Goal: Information Seeking & Learning: Find specific fact

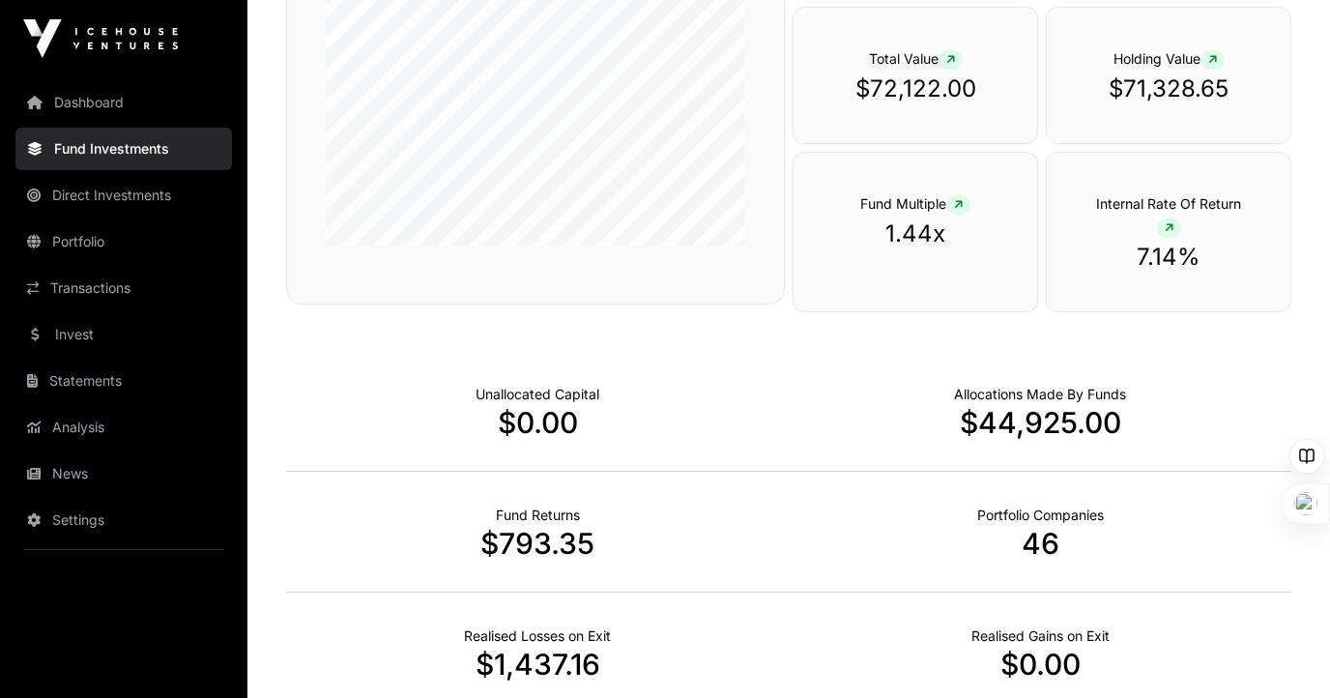
scroll to position [404, 0]
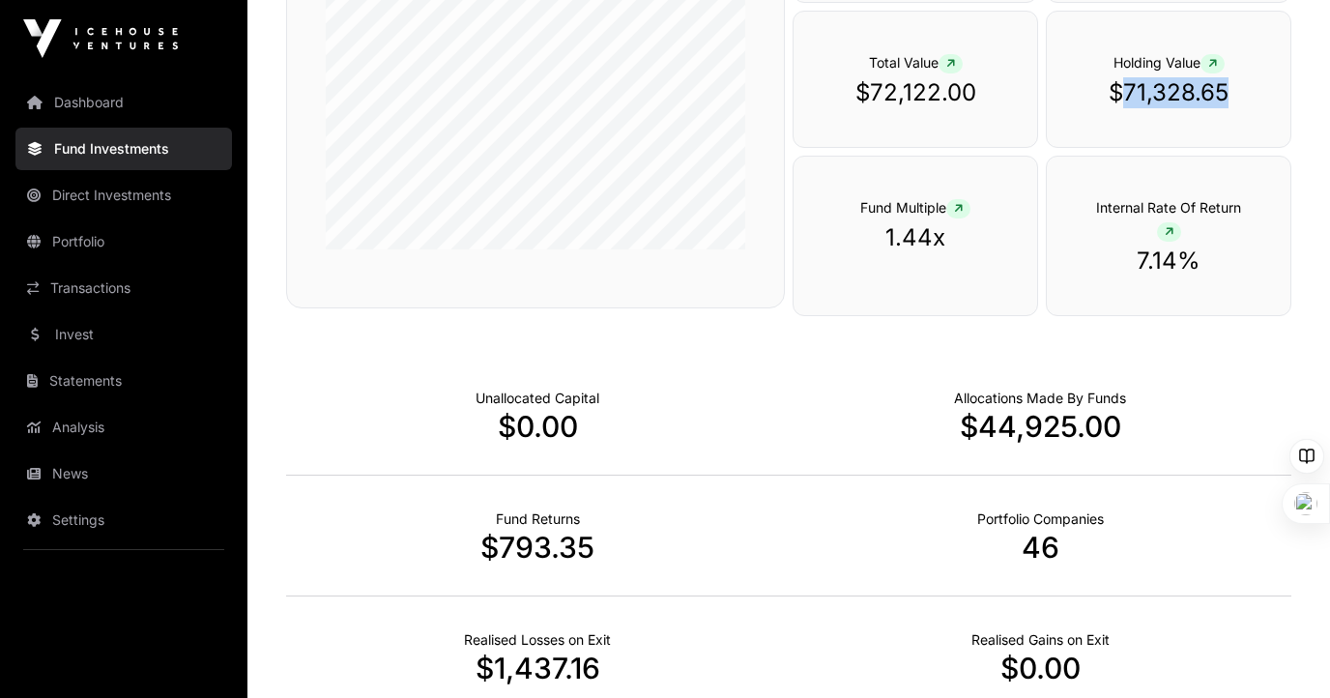
drag, startPoint x: 1240, startPoint y: 87, endPoint x: 1125, endPoint y: 87, distance: 115.0
click at [1125, 87] on p "$71,328.65" at bounding box center [1168, 92] width 166 height 31
copy p "71,328.65"
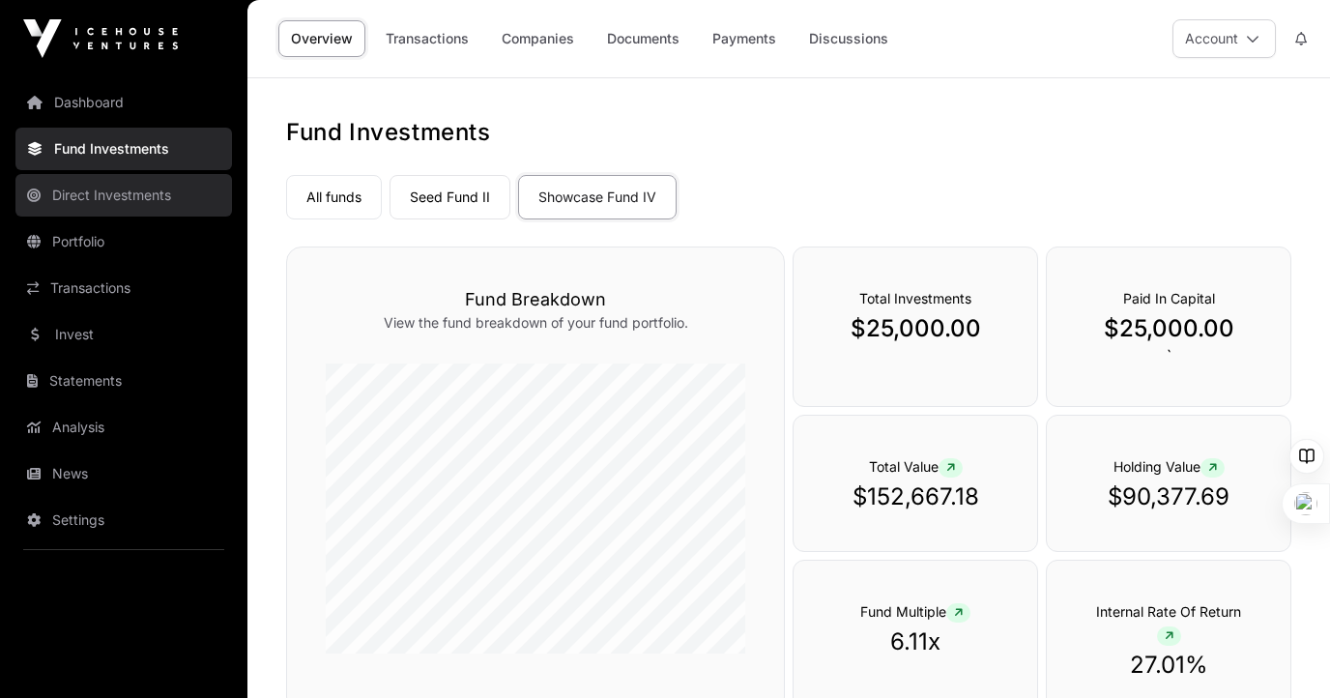
click at [144, 192] on link "Direct Investments" at bounding box center [123, 195] width 217 height 43
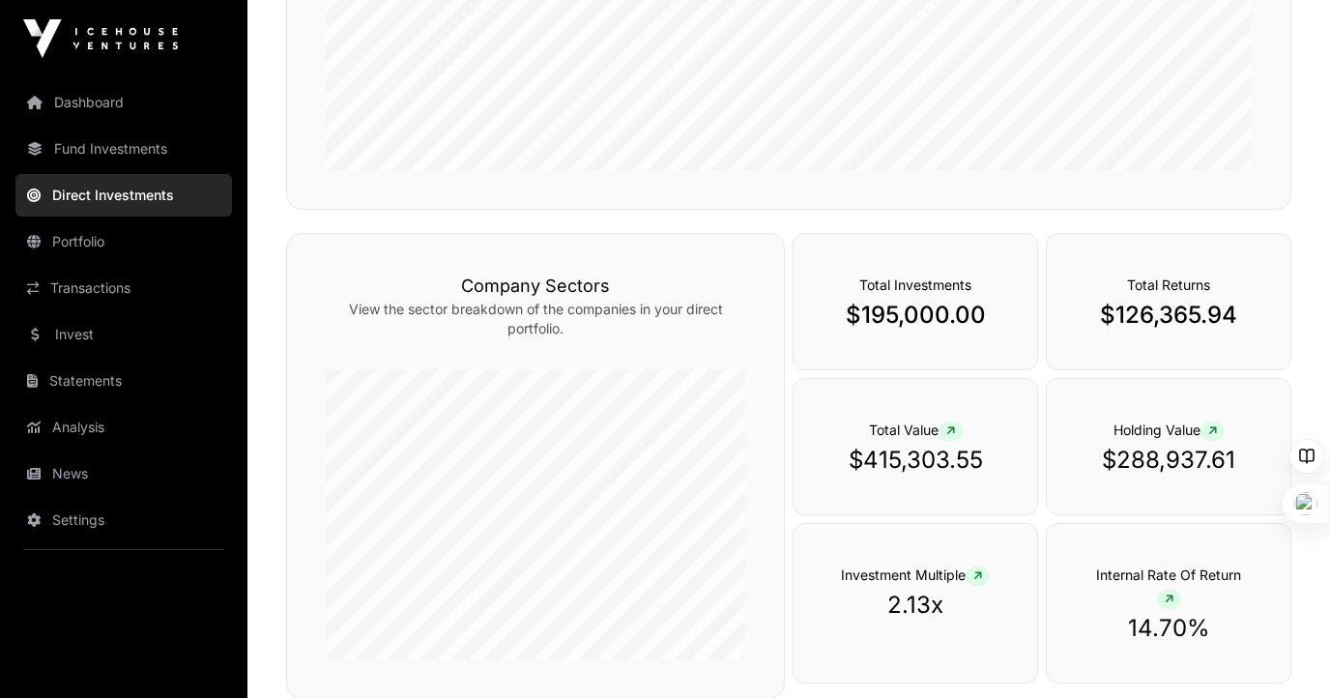
scroll to position [547, 0]
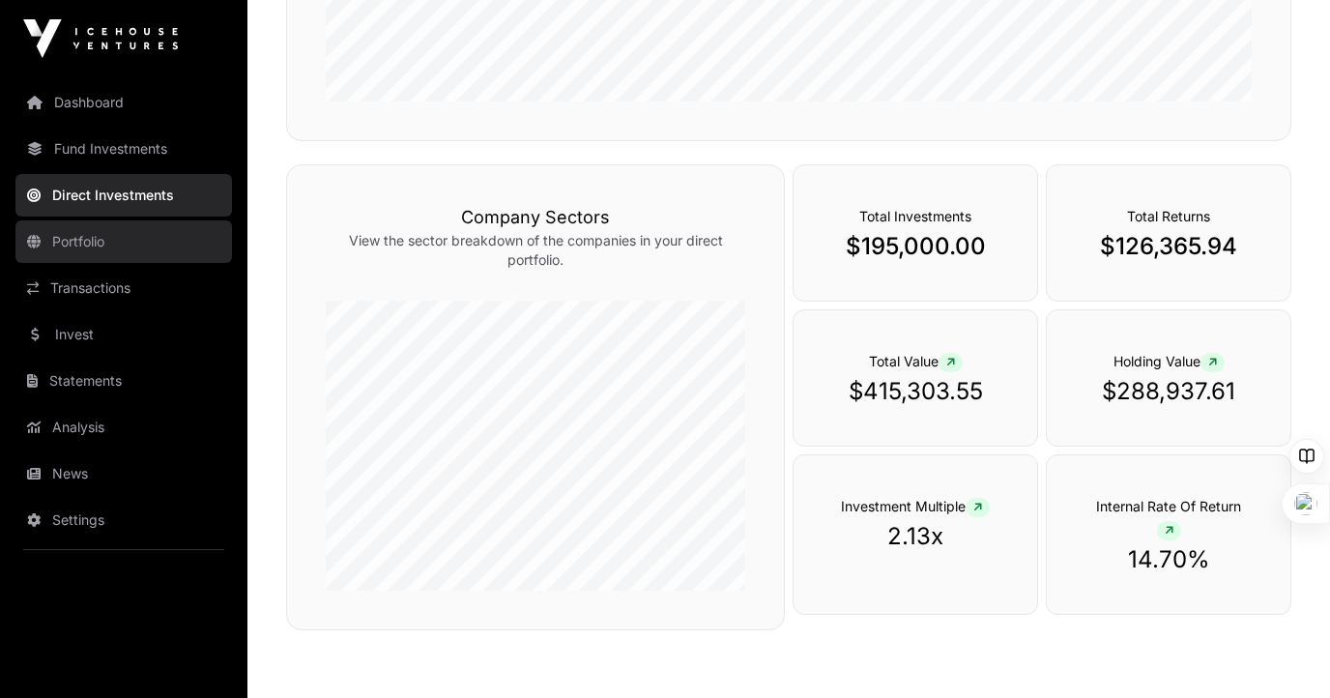
click at [57, 240] on link "Portfolio" at bounding box center [123, 241] width 217 height 43
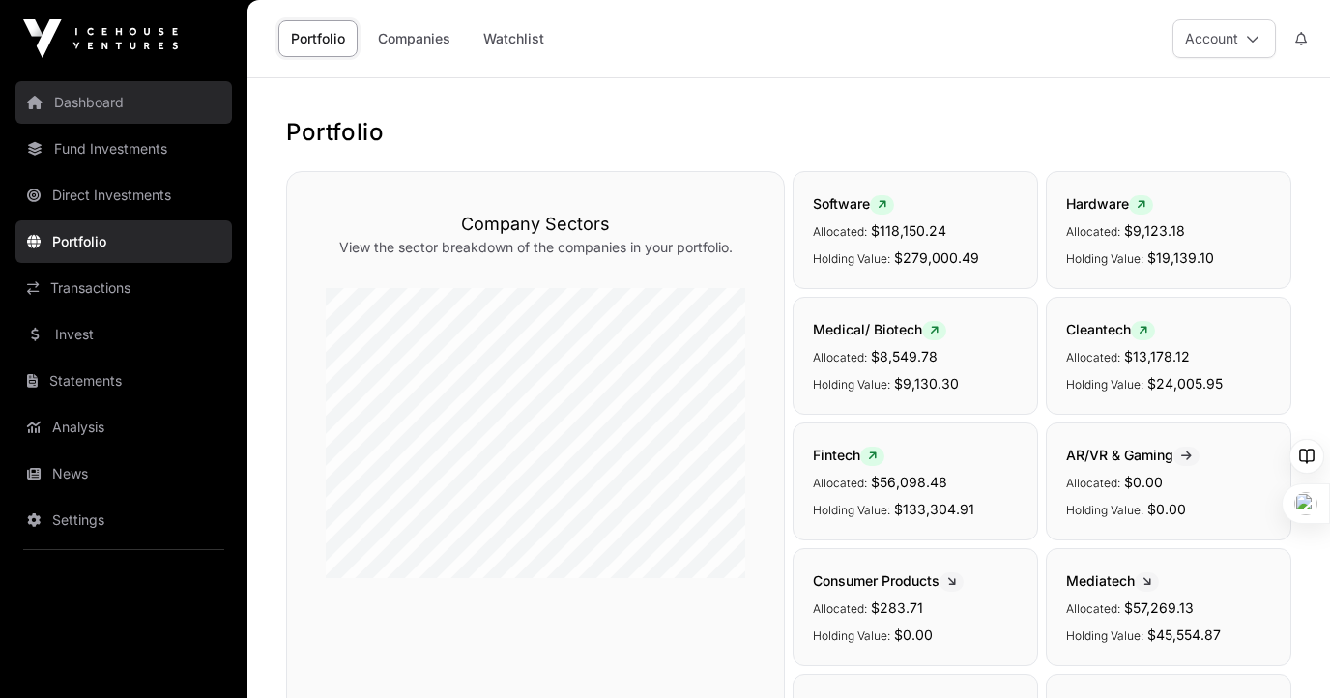
click at [101, 109] on link "Dashboard" at bounding box center [123, 102] width 217 height 43
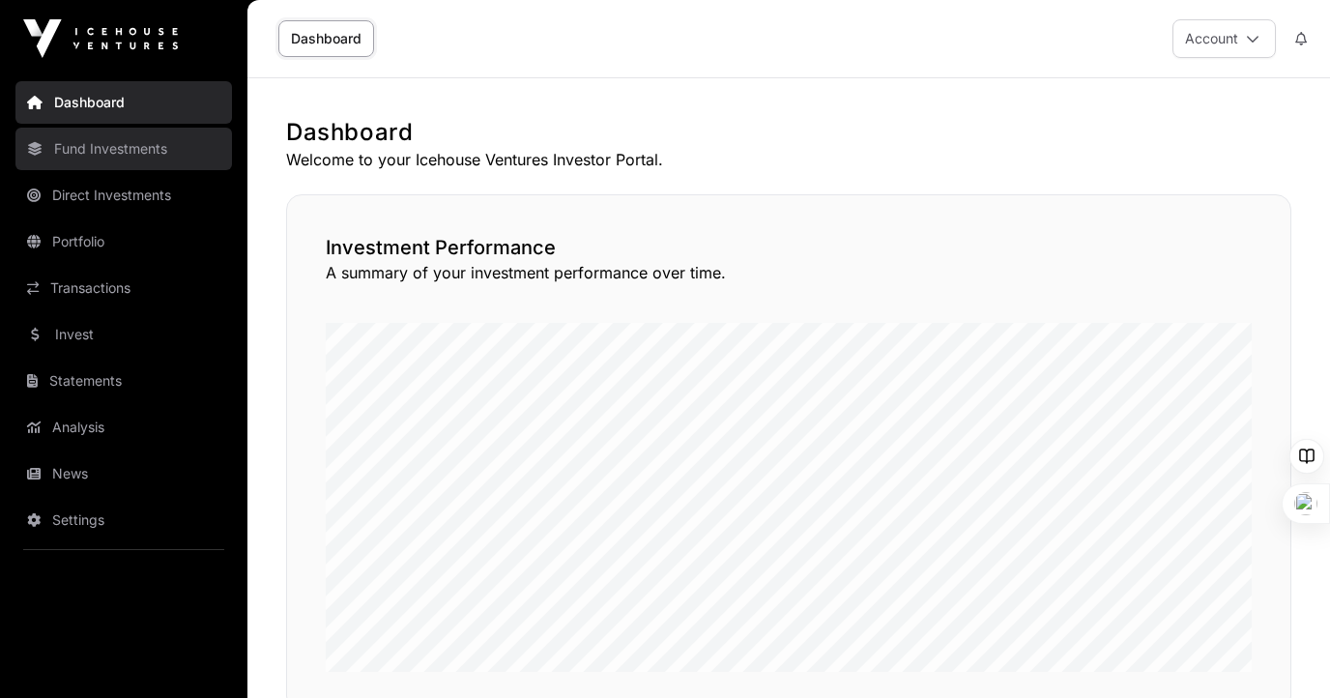
click at [114, 150] on link "Fund Investments" at bounding box center [123, 149] width 217 height 43
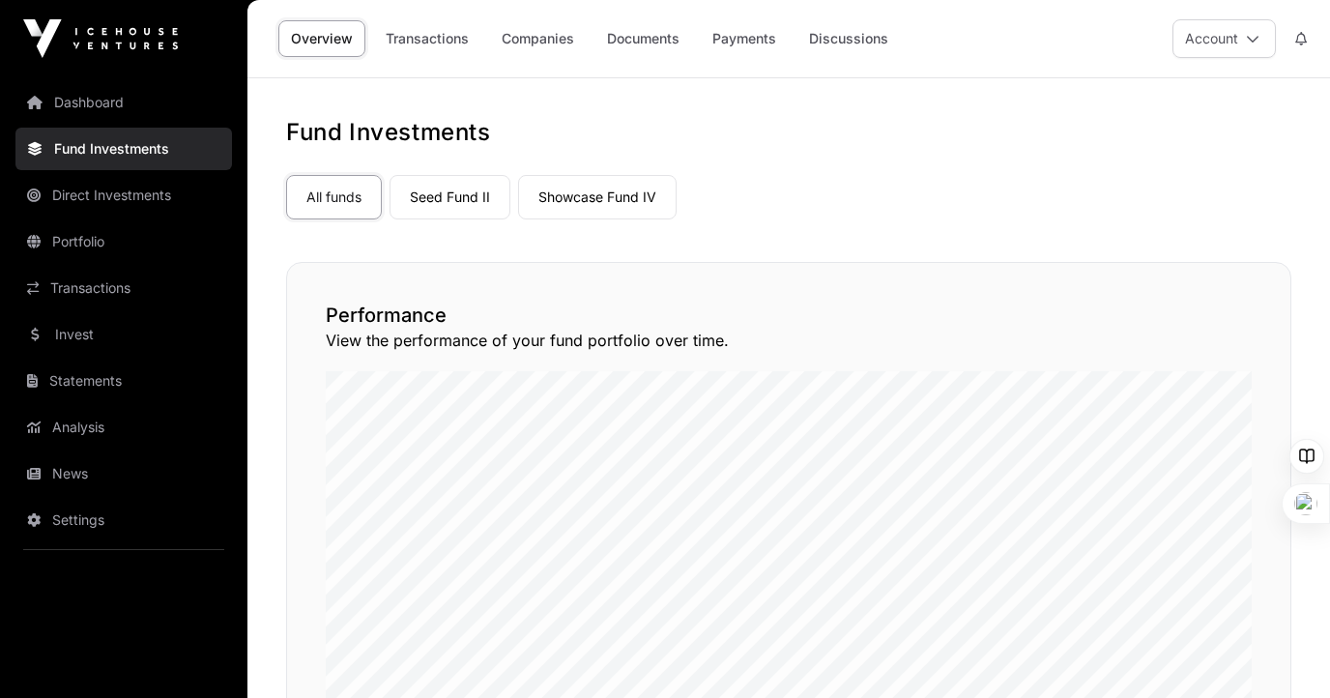
click at [115, 143] on link "Fund Investments" at bounding box center [123, 149] width 217 height 43
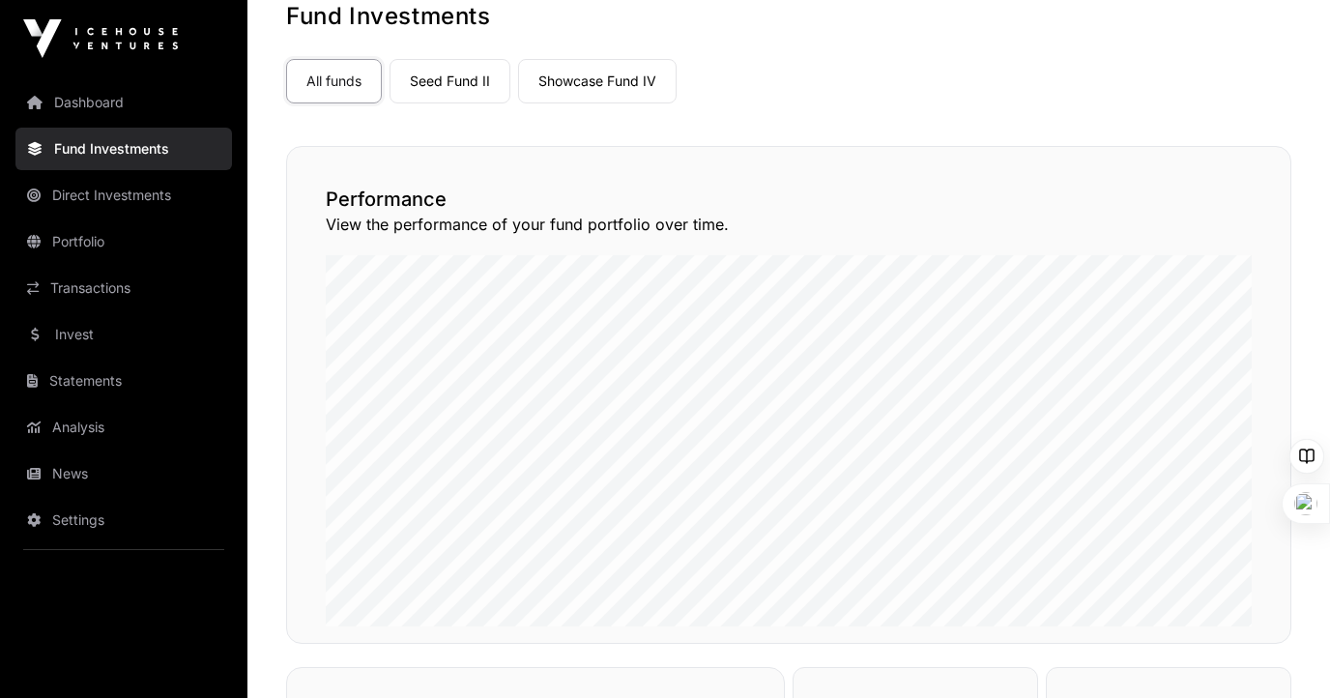
scroll to position [118, 0]
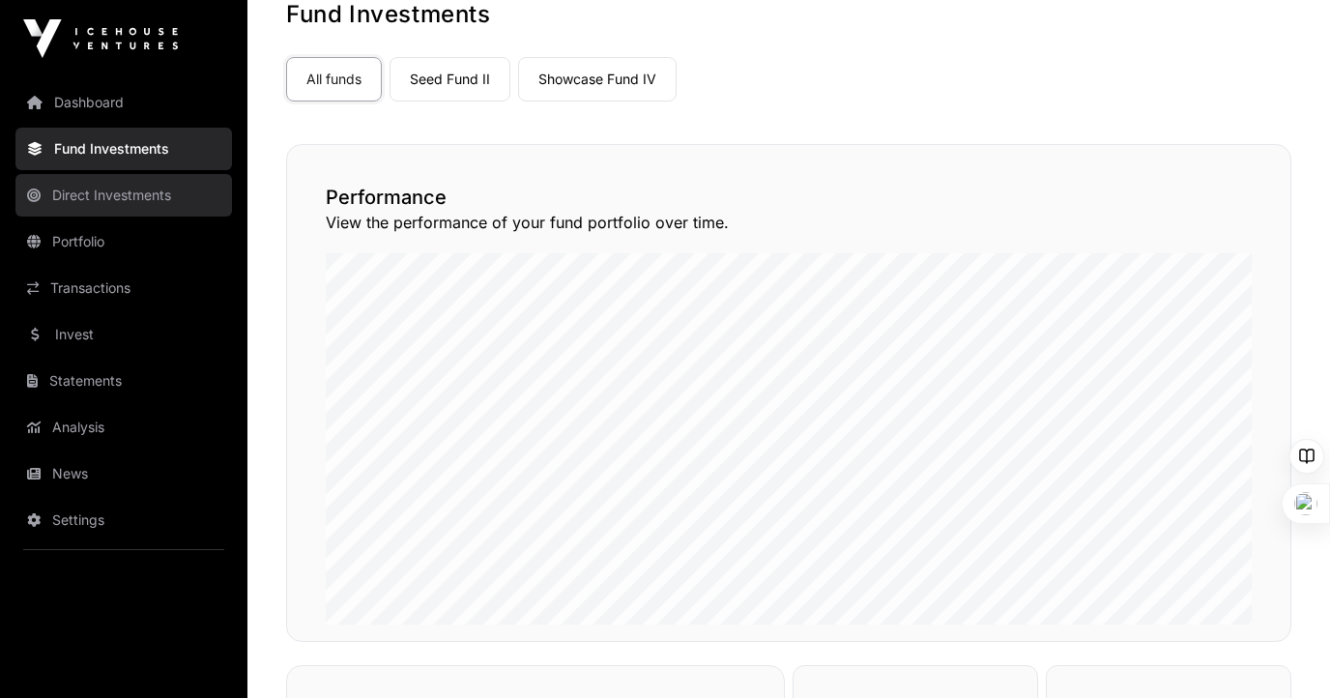
click at [165, 206] on link "Direct Investments" at bounding box center [123, 195] width 217 height 43
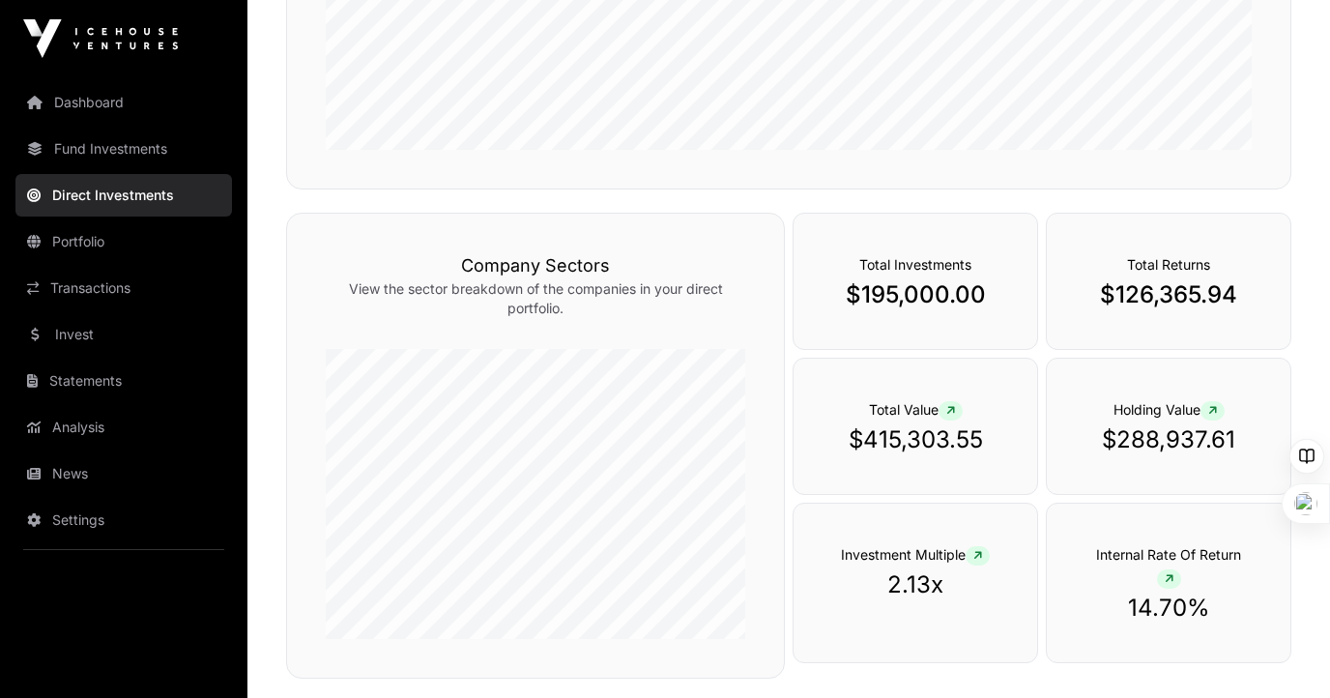
scroll to position [173, 0]
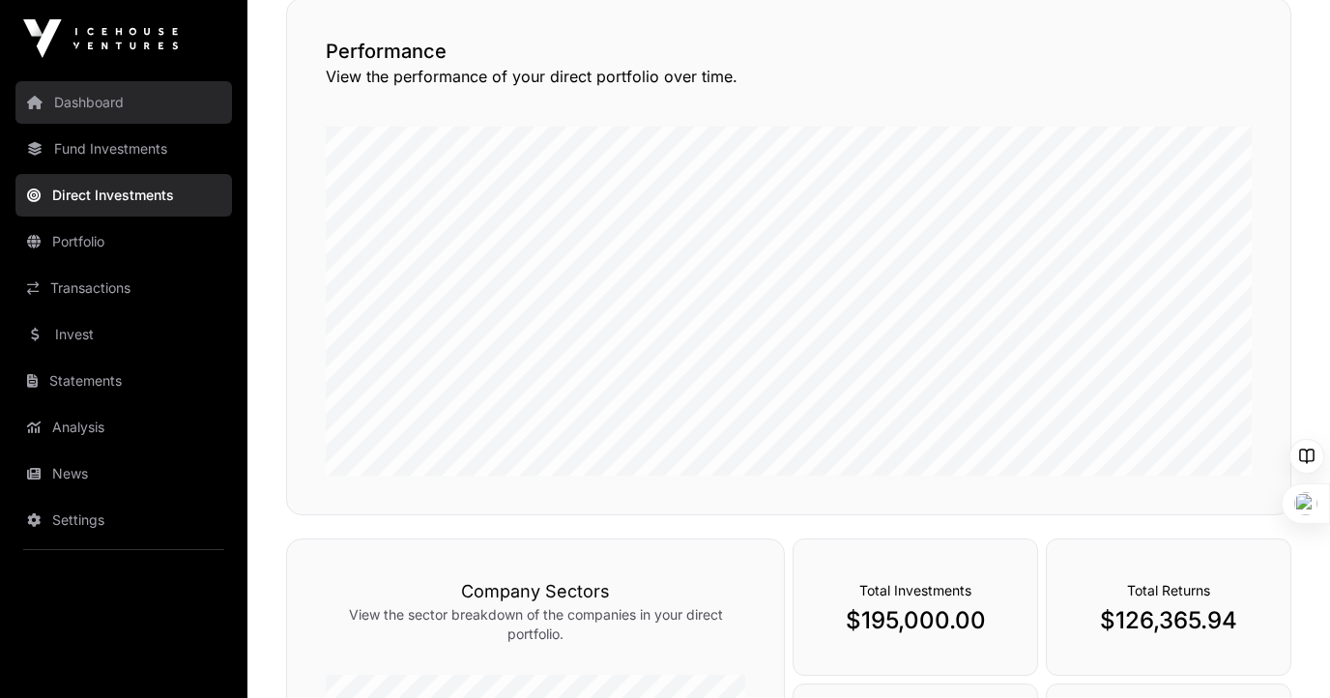
click at [74, 109] on link "Dashboard" at bounding box center [123, 102] width 217 height 43
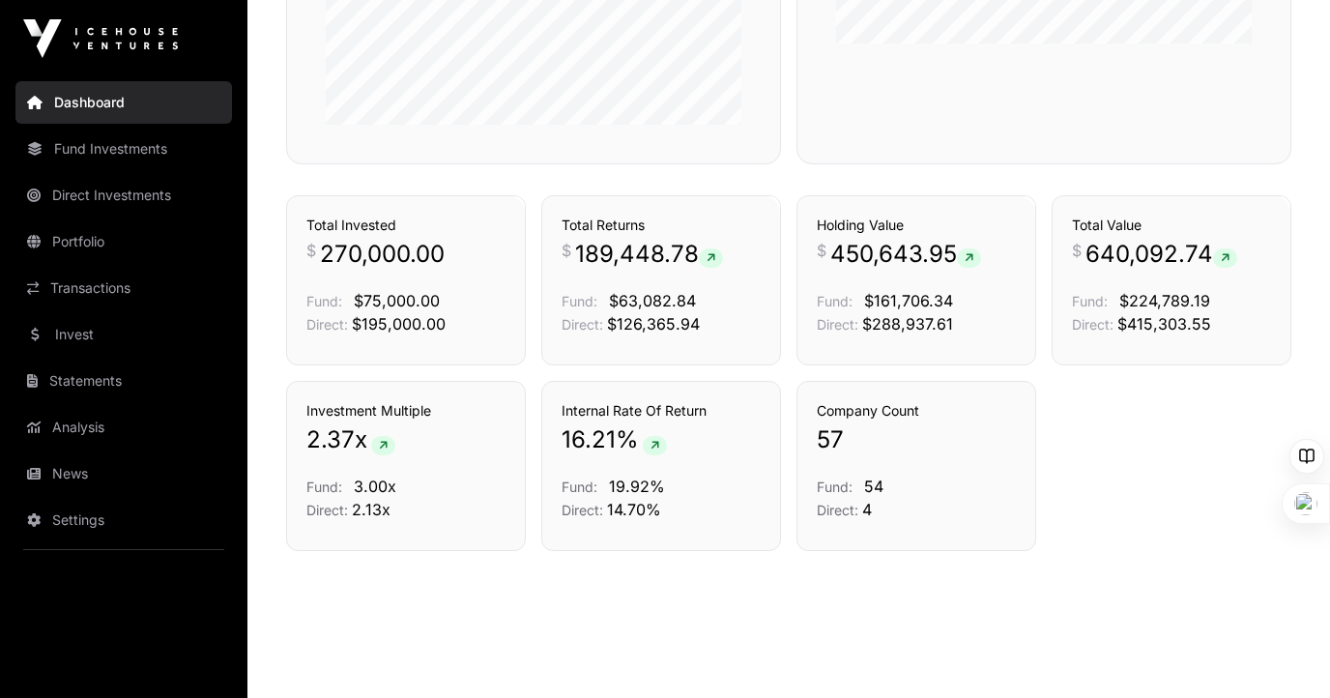
scroll to position [1032, 0]
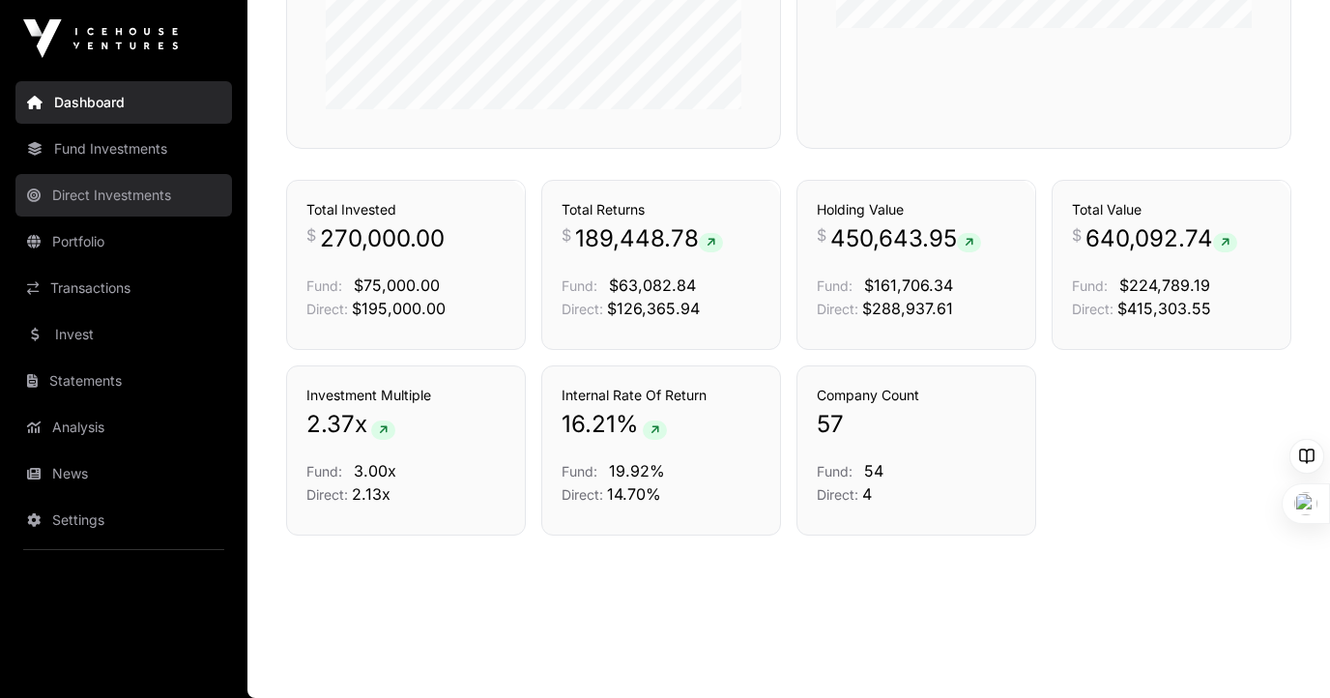
click at [97, 192] on link "Direct Investments" at bounding box center [123, 195] width 217 height 43
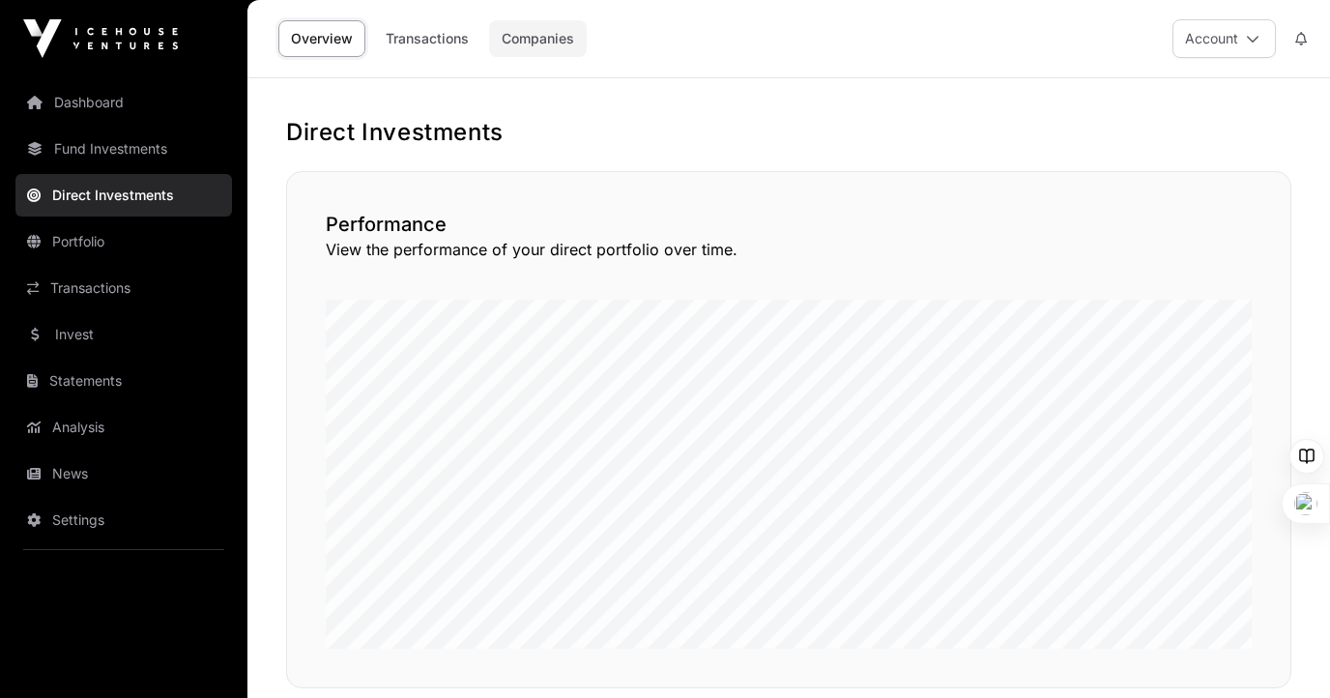
click at [537, 42] on link "Companies" at bounding box center [538, 38] width 98 height 37
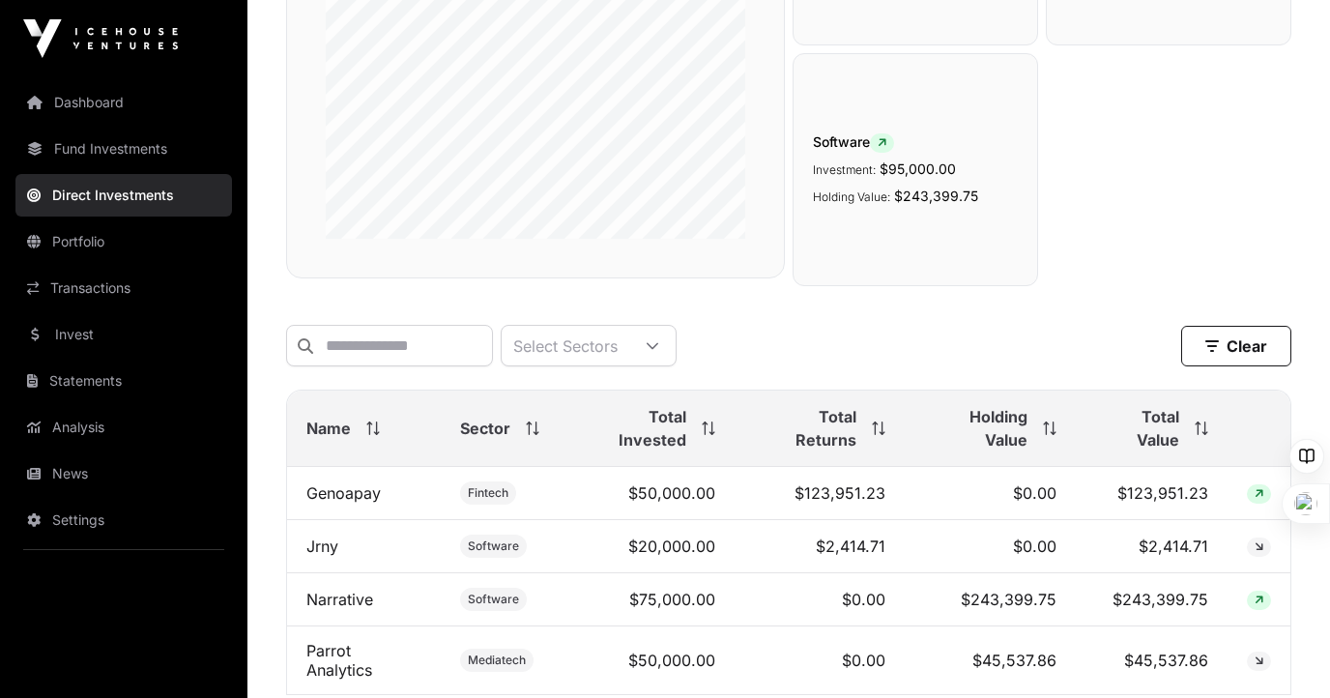
scroll to position [481, 0]
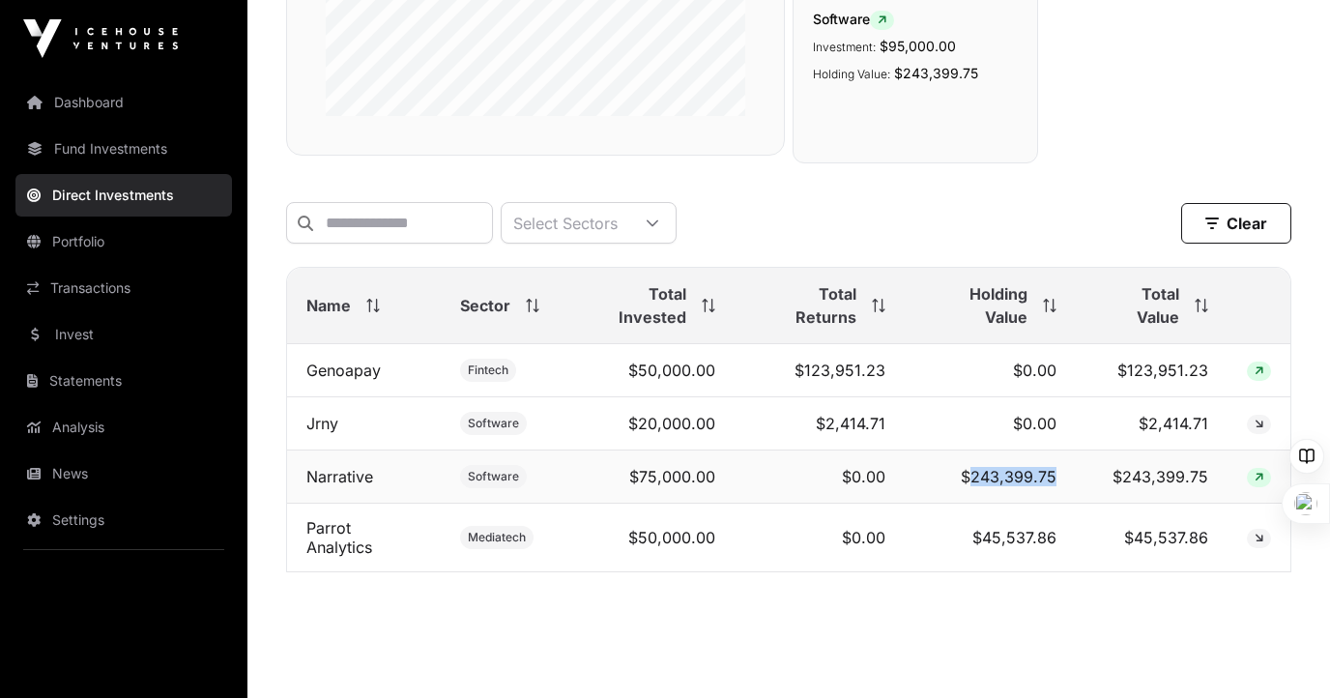
drag, startPoint x: 1060, startPoint y: 458, endPoint x: 973, endPoint y: 460, distance: 87.0
click at [973, 460] on td "$243,399.75" at bounding box center [991, 476] width 172 height 53
copy td "243,399.75"
drag, startPoint x: 1055, startPoint y: 509, endPoint x: 985, endPoint y: 510, distance: 69.6
click at [985, 510] on td "$45,537.86" at bounding box center [991, 538] width 172 height 69
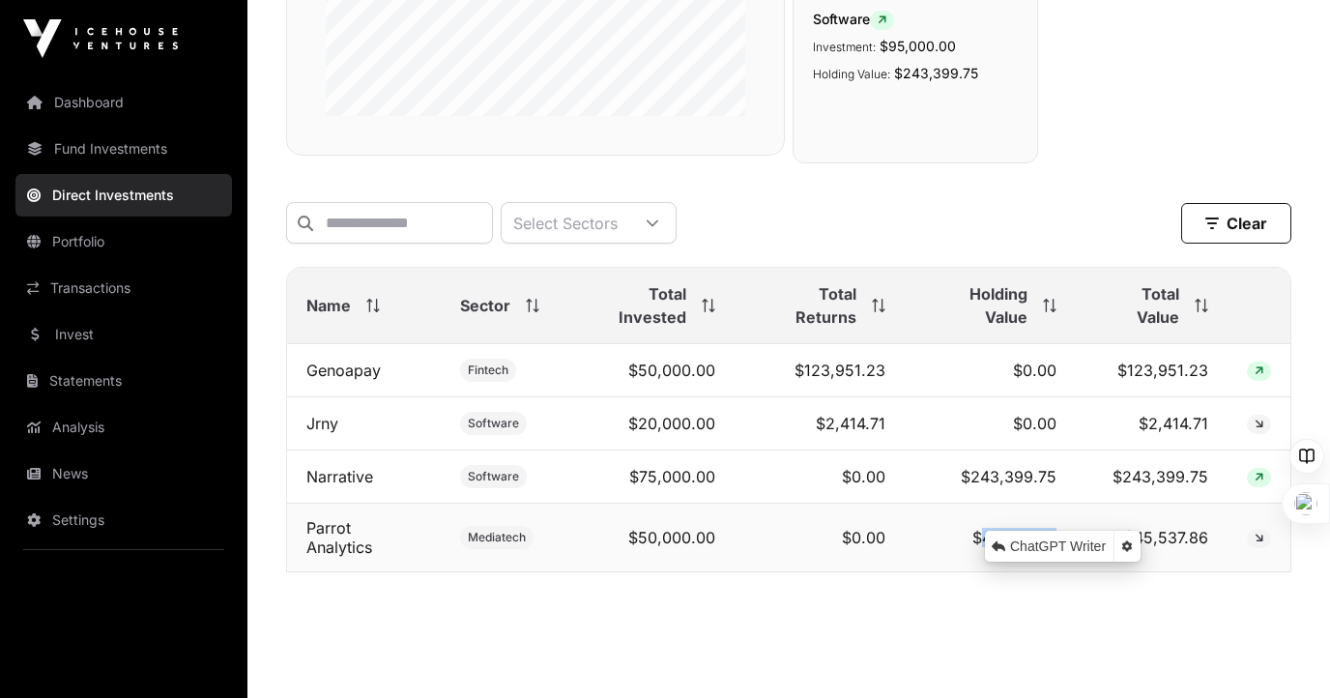
copy td "45,537.86"
